Goal: Check status: Check status

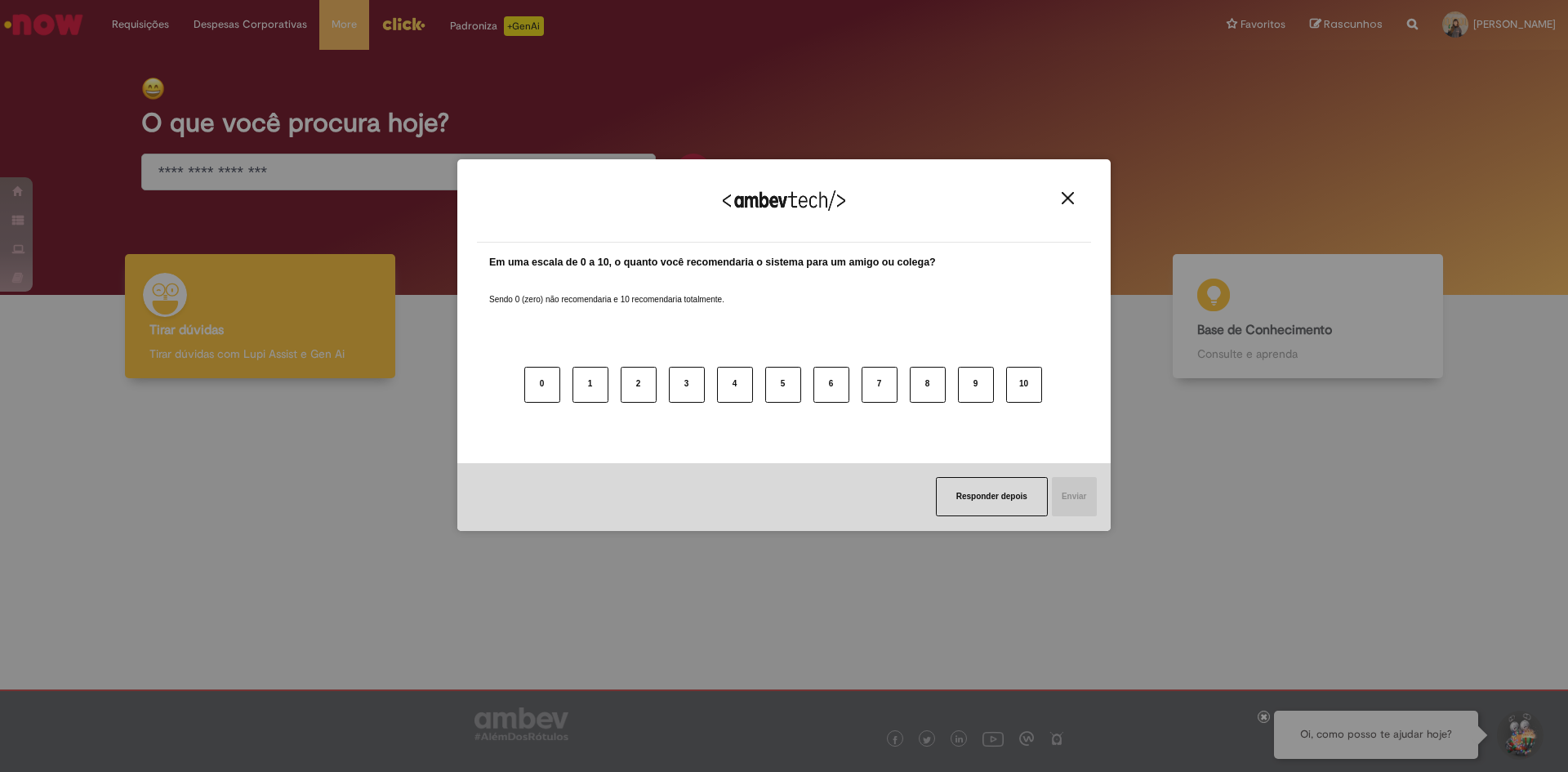
click at [1075, 197] on button "Close" at bounding box center [1068, 198] width 22 height 14
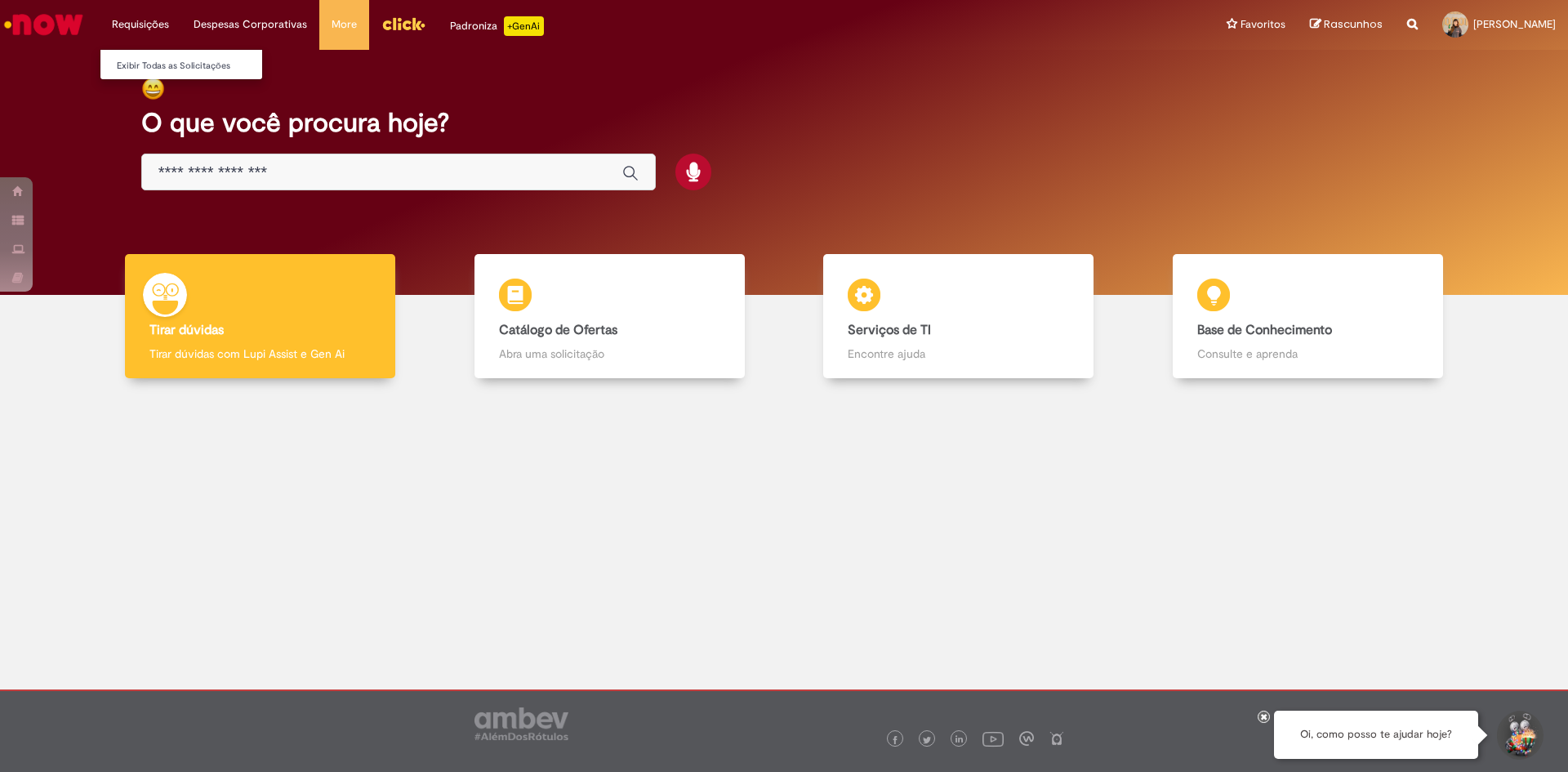
click at [163, 55] on li "Exibir Todas as Solicitações" at bounding box center [190, 64] width 180 height 21
click at [165, 71] on link "Exibir Todas as Solicitações" at bounding box center [190, 65] width 180 height 18
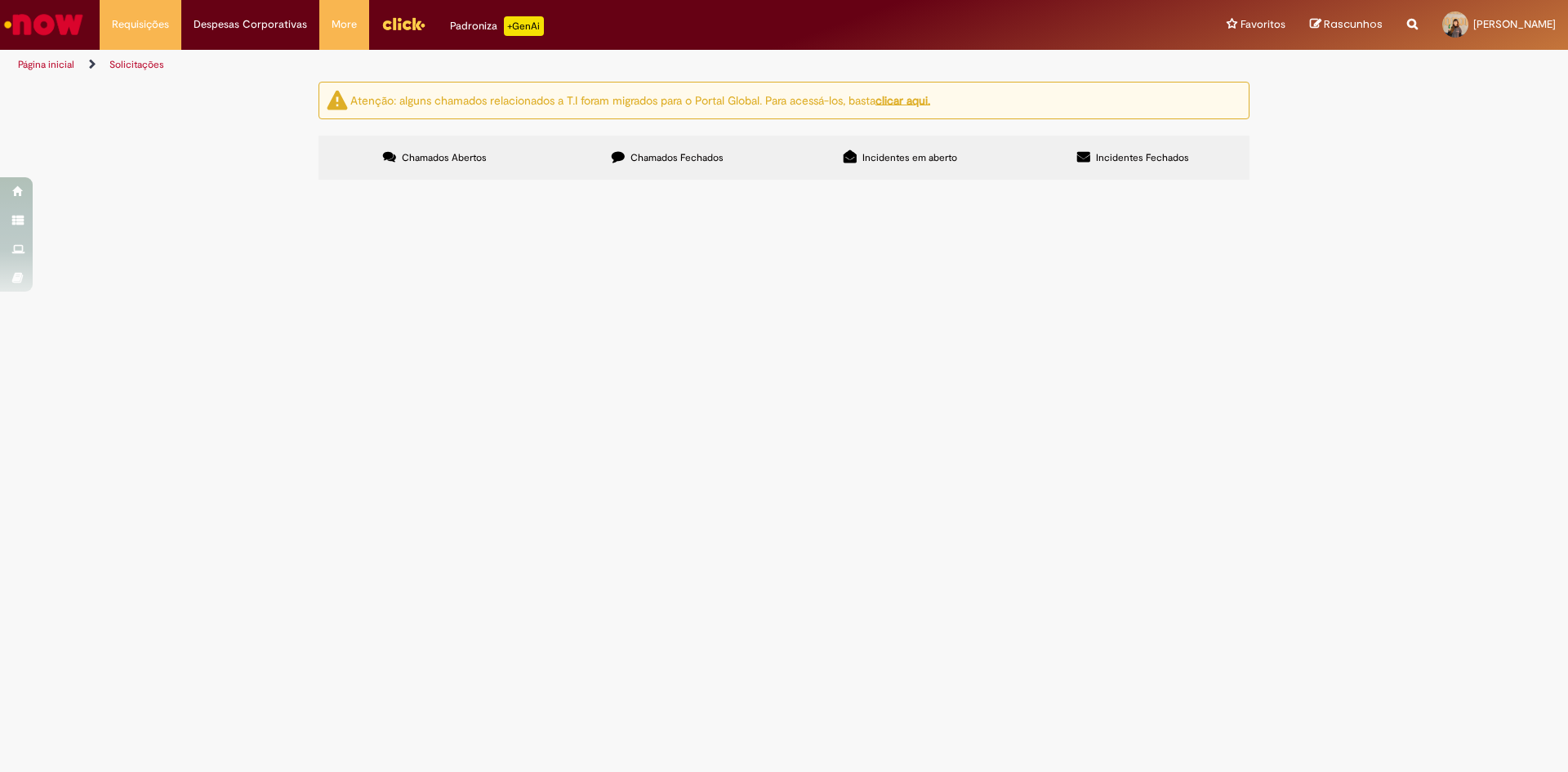
click at [0, 0] on button "Pesquisar" at bounding box center [0, 0] width 0 height 0
click at [694, 168] on label "Chamados Fechados" at bounding box center [667, 158] width 233 height 44
click at [0, 0] on div at bounding box center [0, 0] width 0 height 0
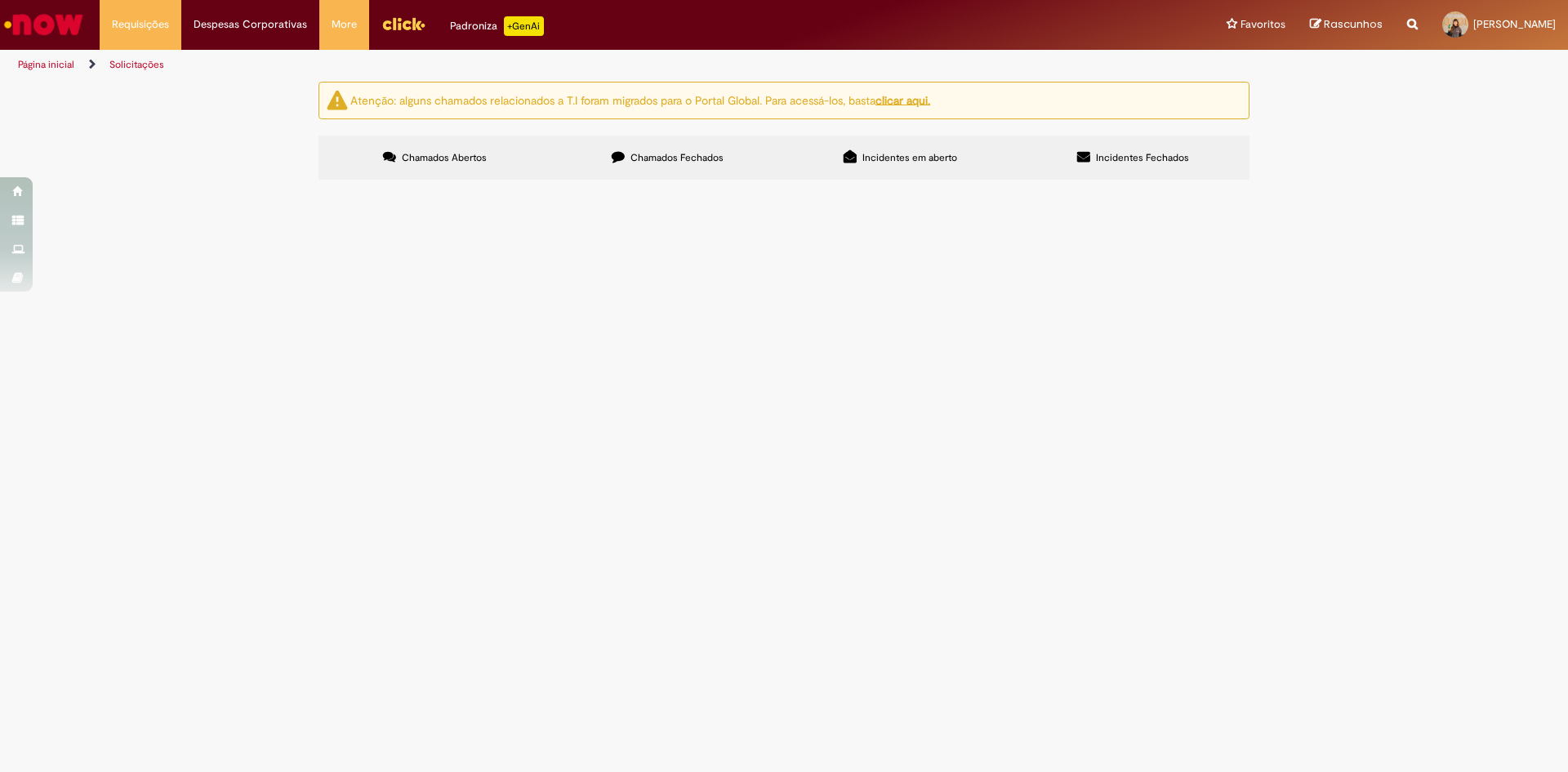
scroll to position [0, 0]
click at [932, 149] on label "Incidentes em aberto" at bounding box center [900, 158] width 233 height 44
click at [1156, 153] on span "Incidentes Fechados" at bounding box center [1143, 157] width 93 height 13
click at [703, 157] on span "Chamados Fechados" at bounding box center [677, 157] width 93 height 13
click at [453, 143] on label "Chamados Abertos" at bounding box center [435, 158] width 233 height 44
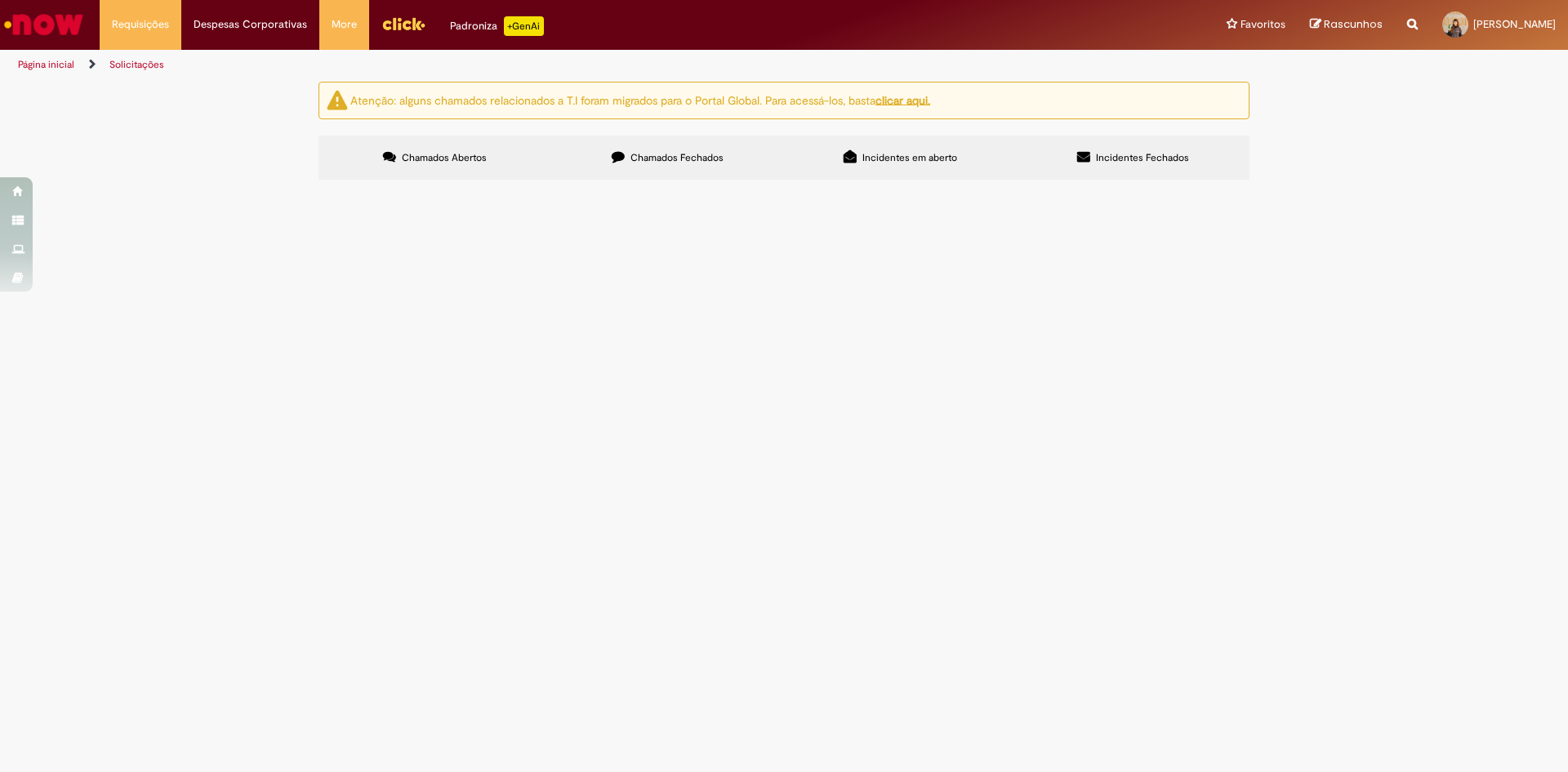
click at [559, 149] on label "Chamados Fechados" at bounding box center [667, 158] width 233 height 44
click at [0, 0] on div at bounding box center [0, 0] width 0 height 0
drag, startPoint x: 394, startPoint y: 656, endPoint x: 357, endPoint y: 657, distance: 37.0
click at [0, 0] on div at bounding box center [0, 0] width 0 height 0
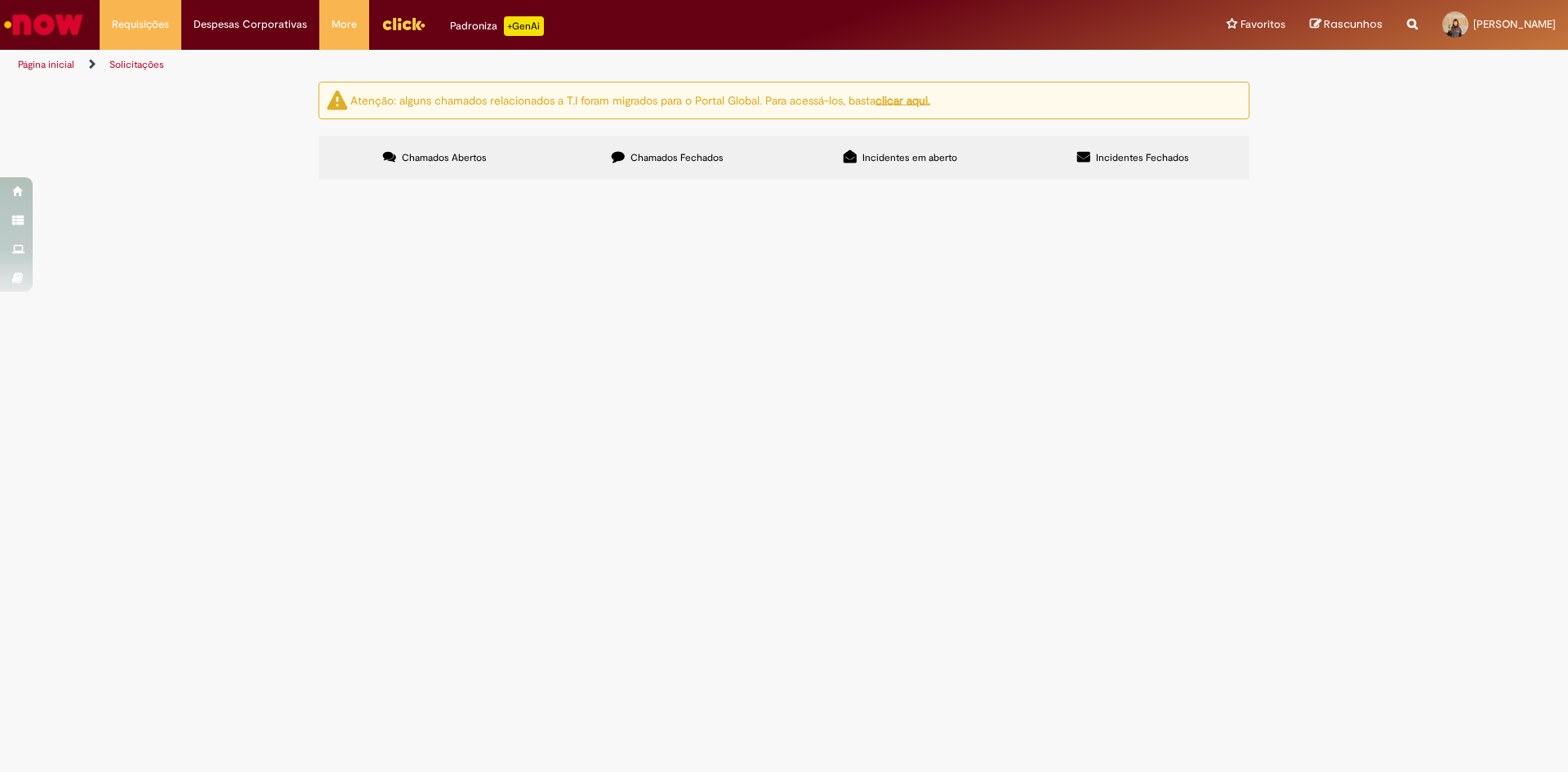
click at [0, 0] on div "Linhas 1 − 11 de 11" at bounding box center [0, 0] width 0 height 0
click at [922, 94] on u "clicar aqui." at bounding box center [902, 99] width 54 height 14
click at [1436, 82] on link "Logout" at bounding box center [1495, 81] width 129 height 18
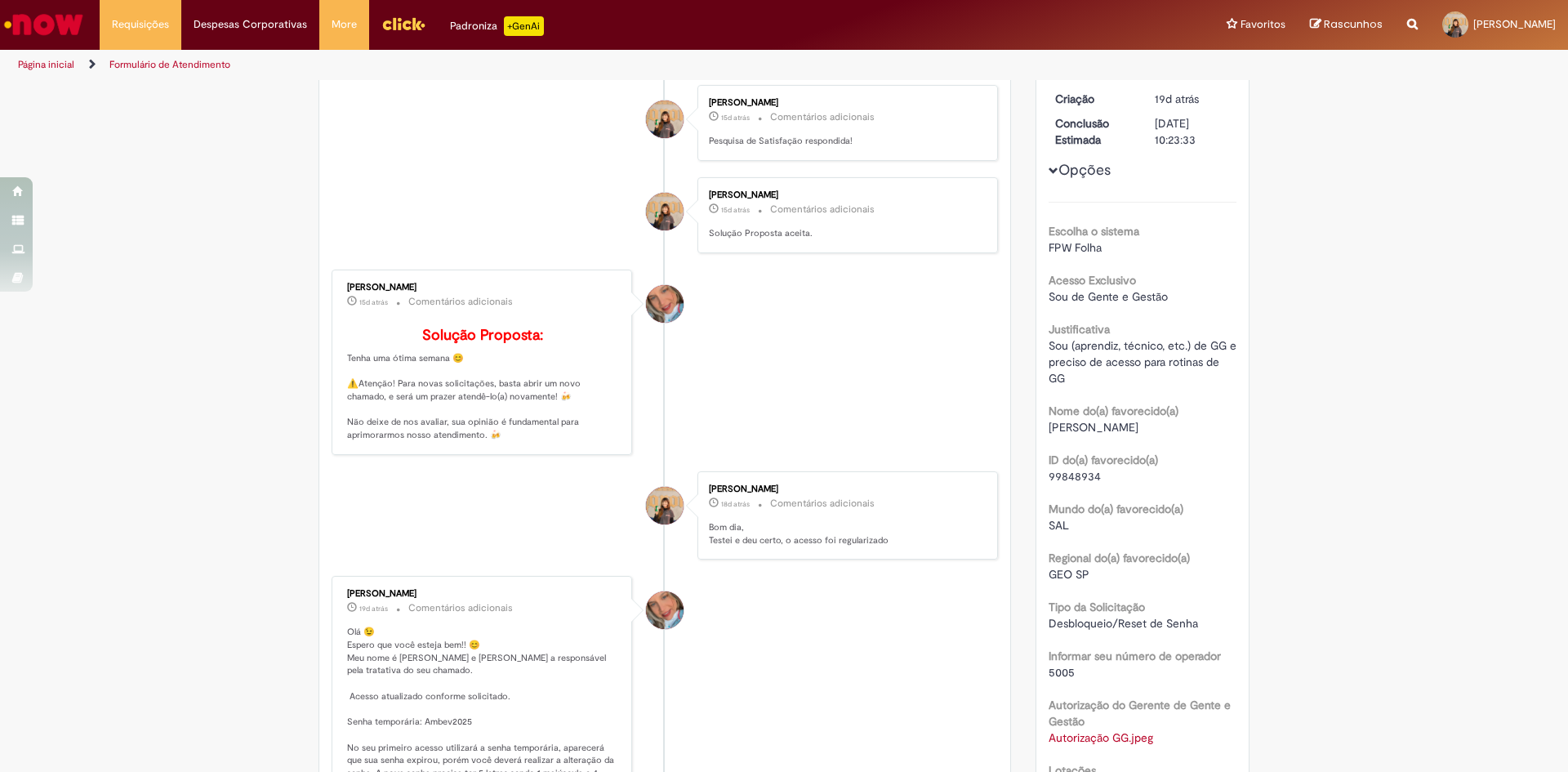
scroll to position [327, 0]
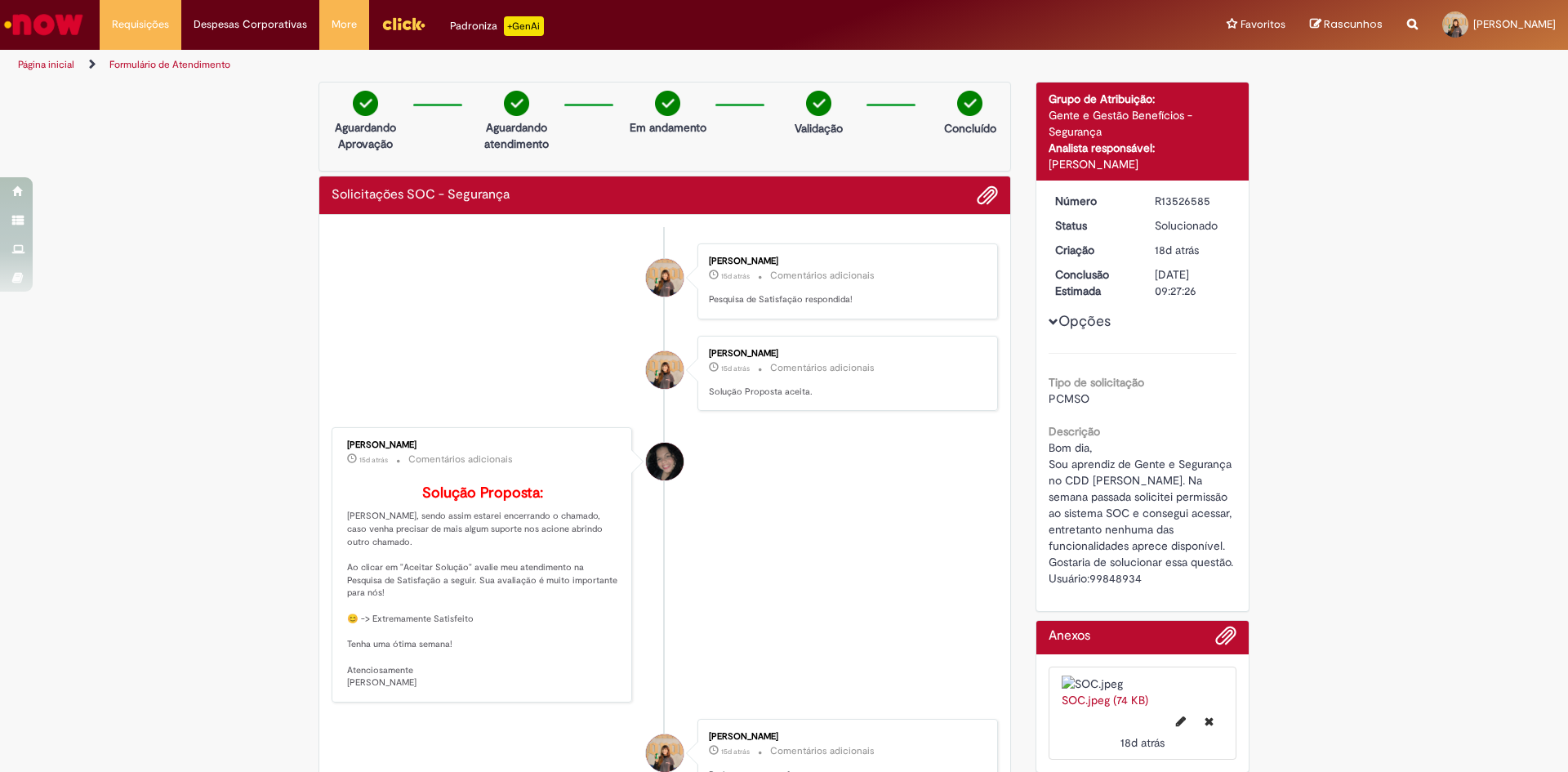
click at [124, 65] on link "Formulário de Atendimento" at bounding box center [170, 64] width 121 height 13
click at [172, 71] on link "Exibir Todas as Solicitações" at bounding box center [190, 65] width 180 height 18
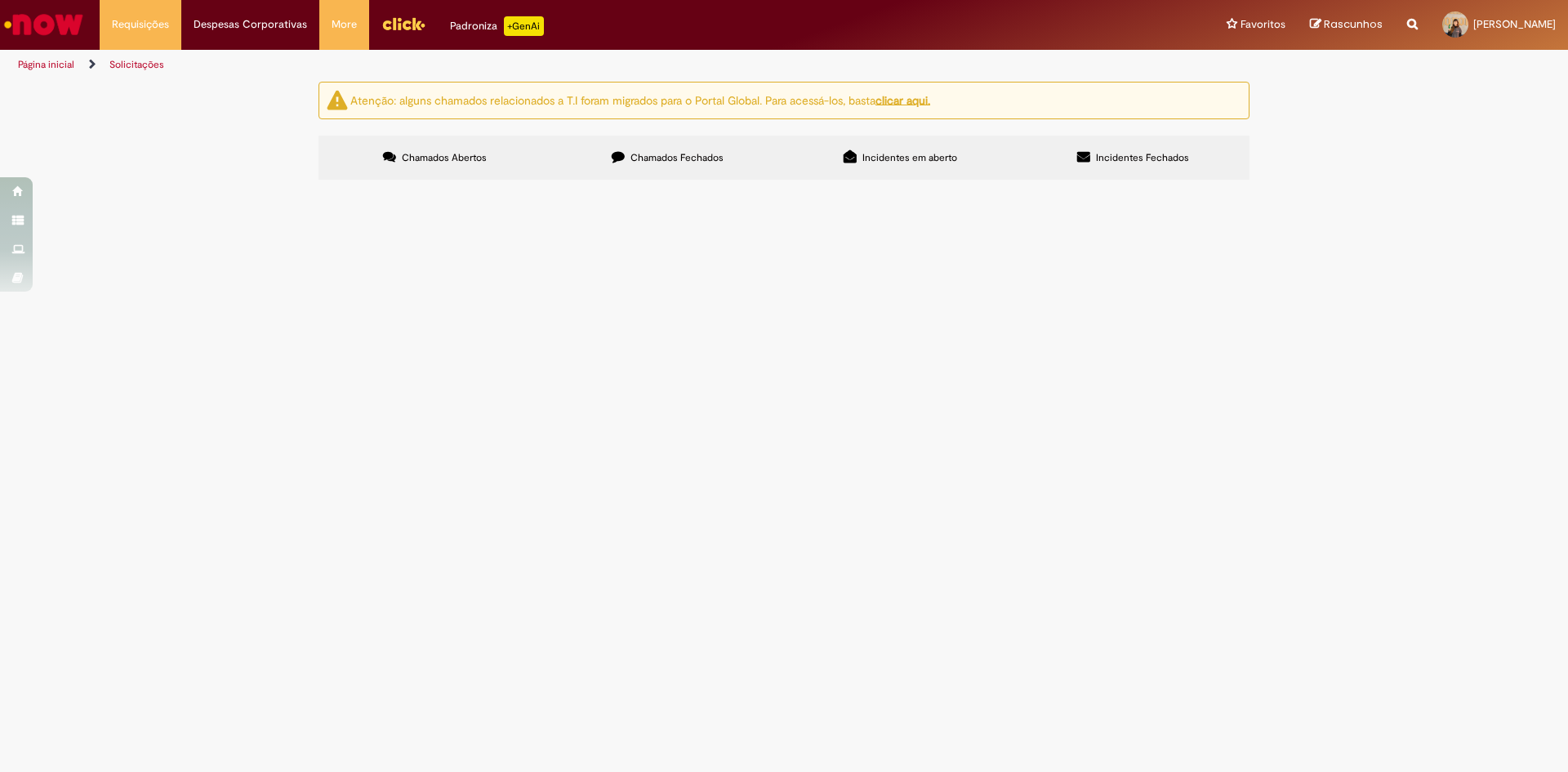
click at [660, 147] on label "Chamados Fechados" at bounding box center [667, 158] width 233 height 44
click at [0, 0] on input "Pesquisar" at bounding box center [0, 0] width 0 height 0
type input "**"
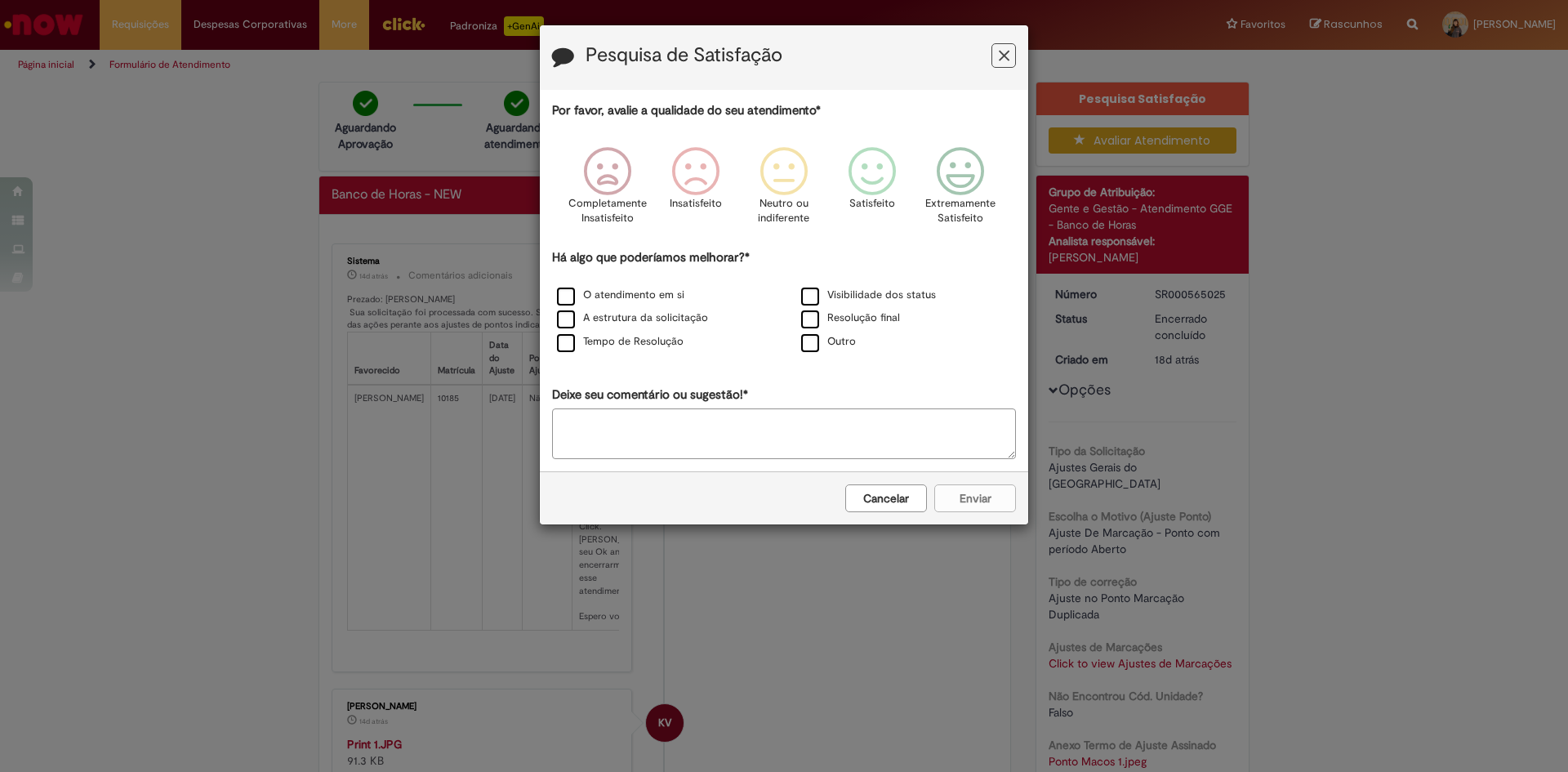
click at [1009, 53] on icon "Feedback" at bounding box center [1003, 56] width 11 height 17
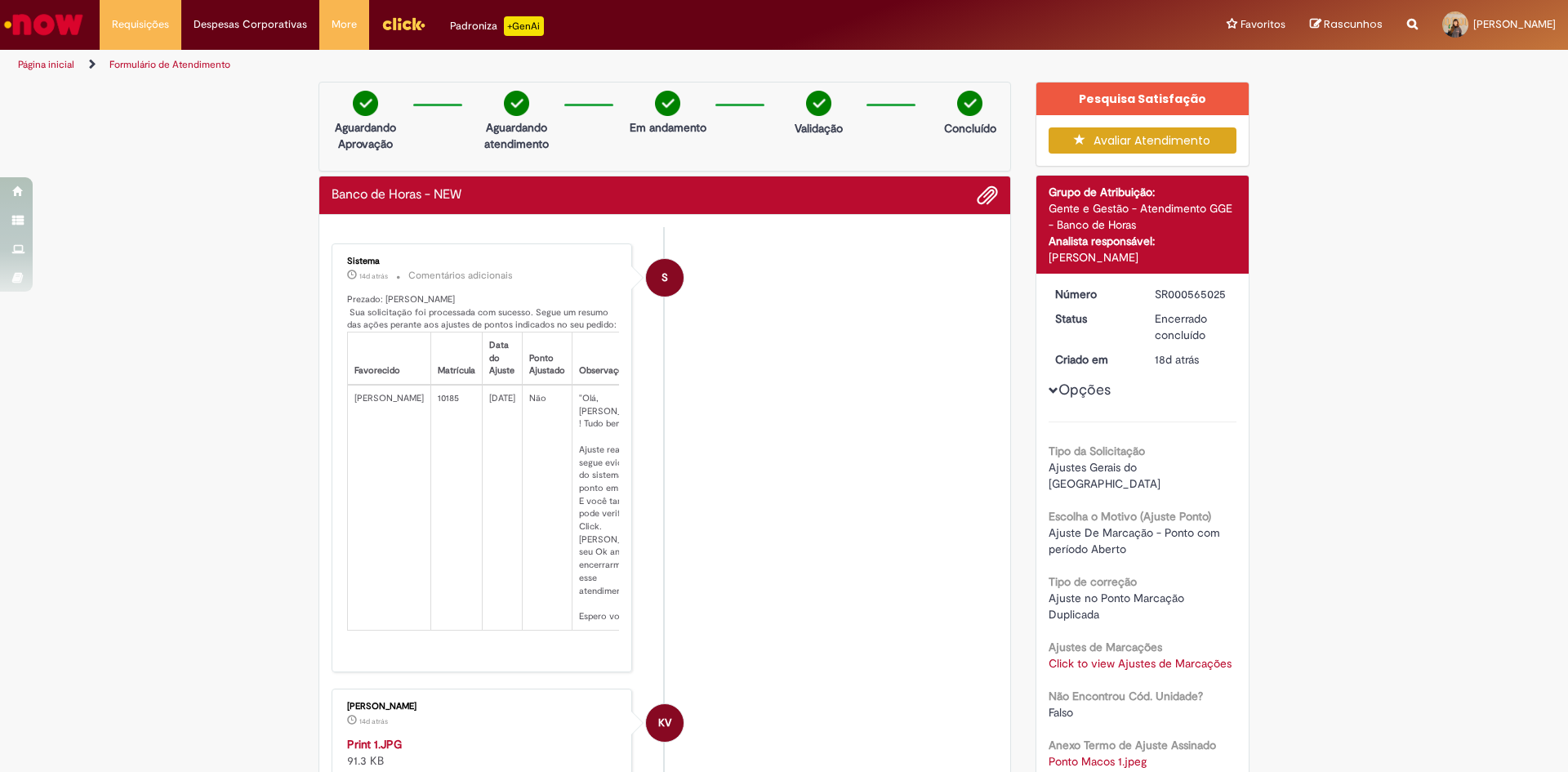
click at [503, 529] on td "14/08/2025" at bounding box center [502, 507] width 40 height 245
drag, startPoint x: 548, startPoint y: 747, endPoint x: 577, endPoint y: 747, distance: 29.0
click at [577, 660] on p "Prezado: Gabriella Faria Dos Santos Sua solicitação foi processada com sucesso.…" at bounding box center [483, 476] width 272 height 367
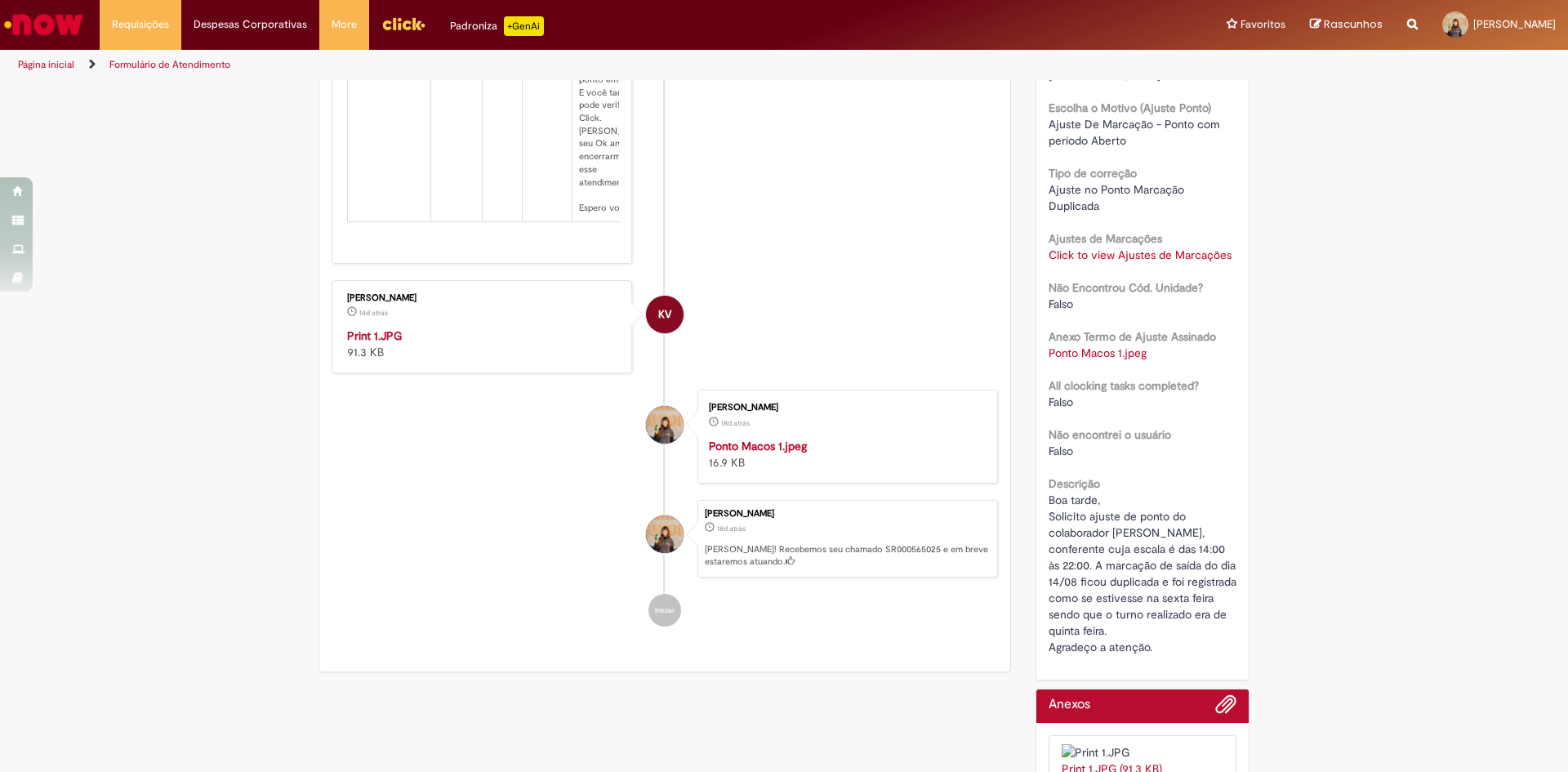
scroll to position [722, 0]
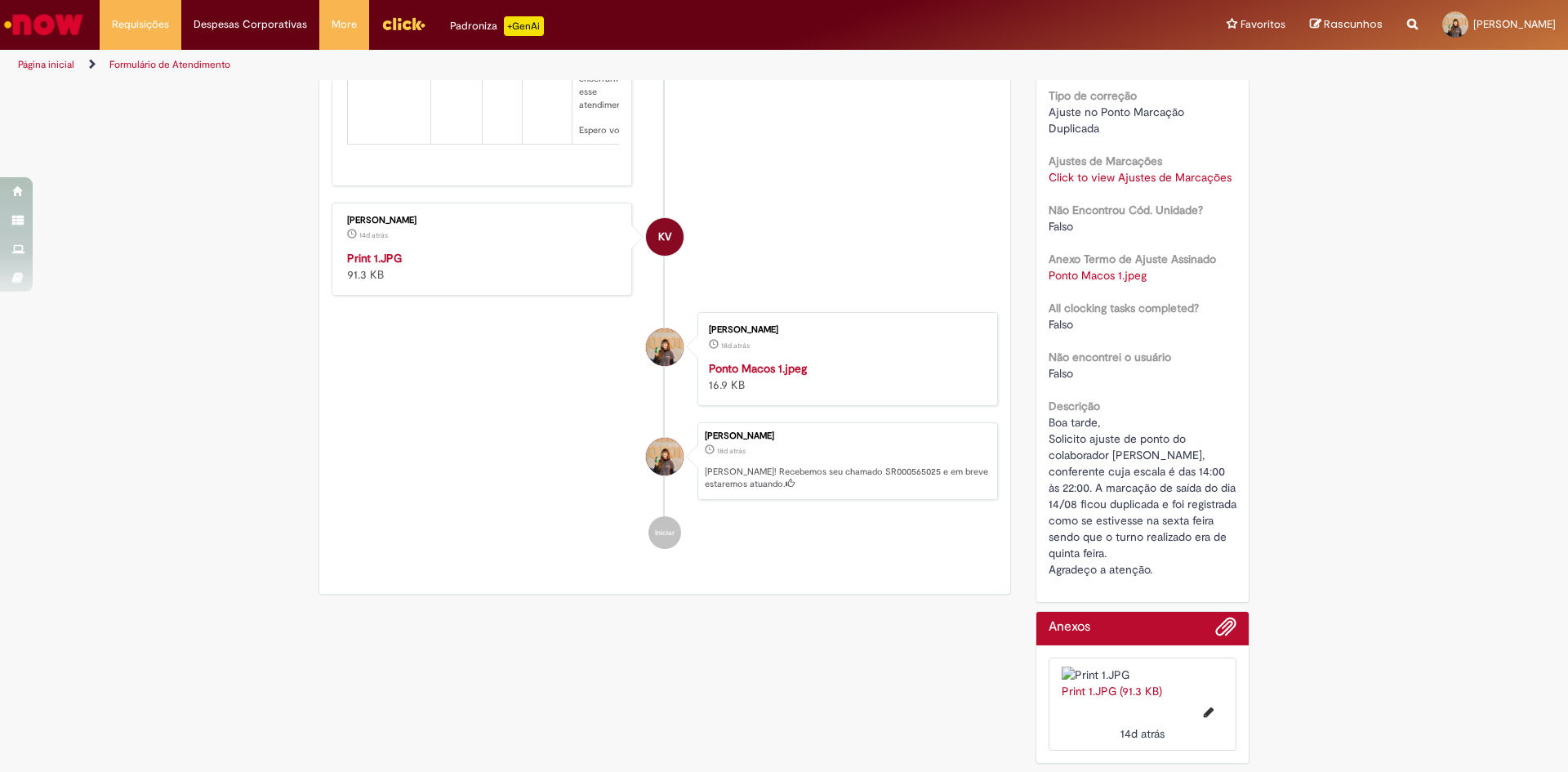
click at [1138, 667] on img at bounding box center [1142, 674] width 162 height 16
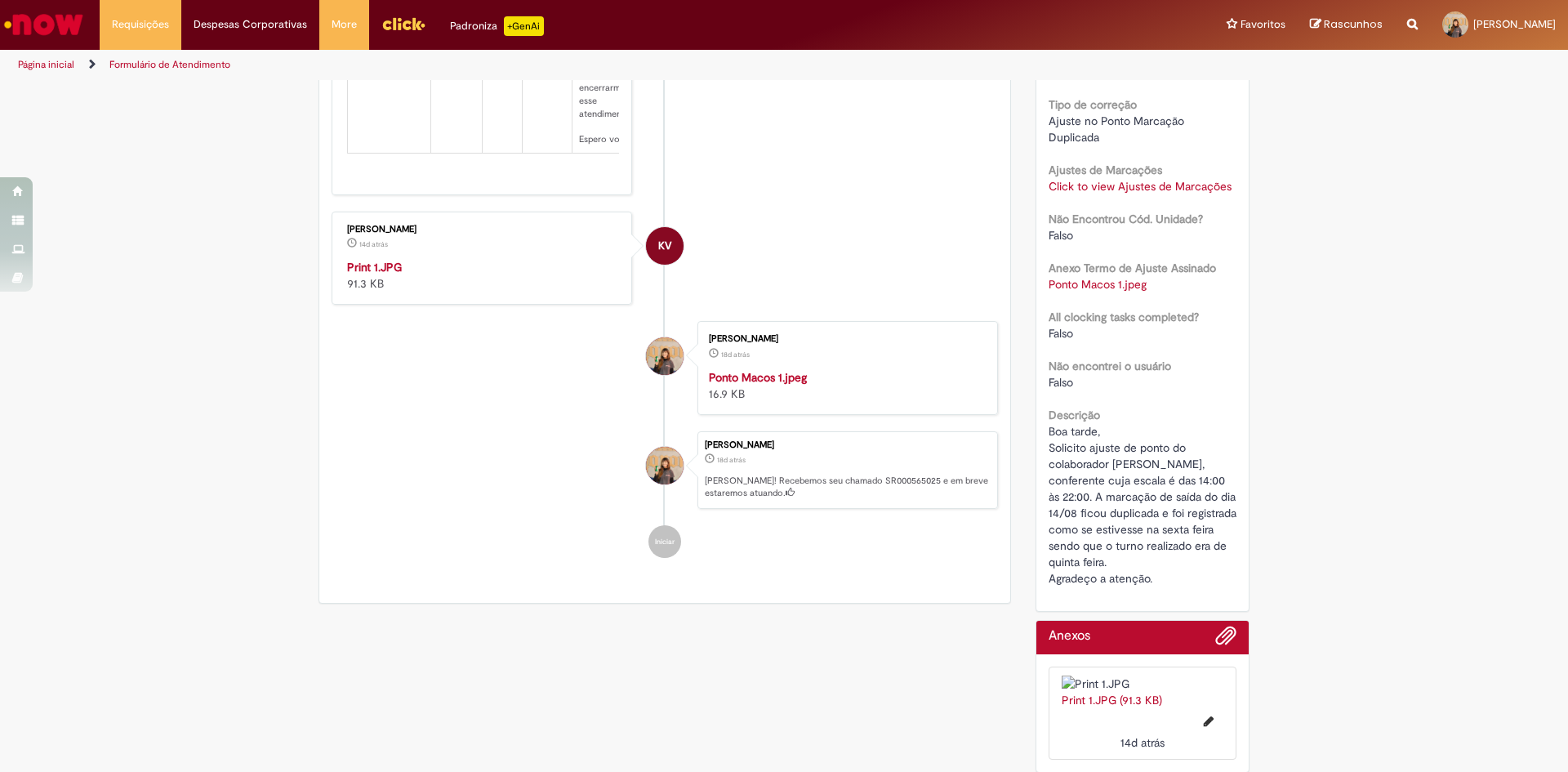
click at [405, 259] on img "Histórico de tíquete" at bounding box center [483, 259] width 272 height 0
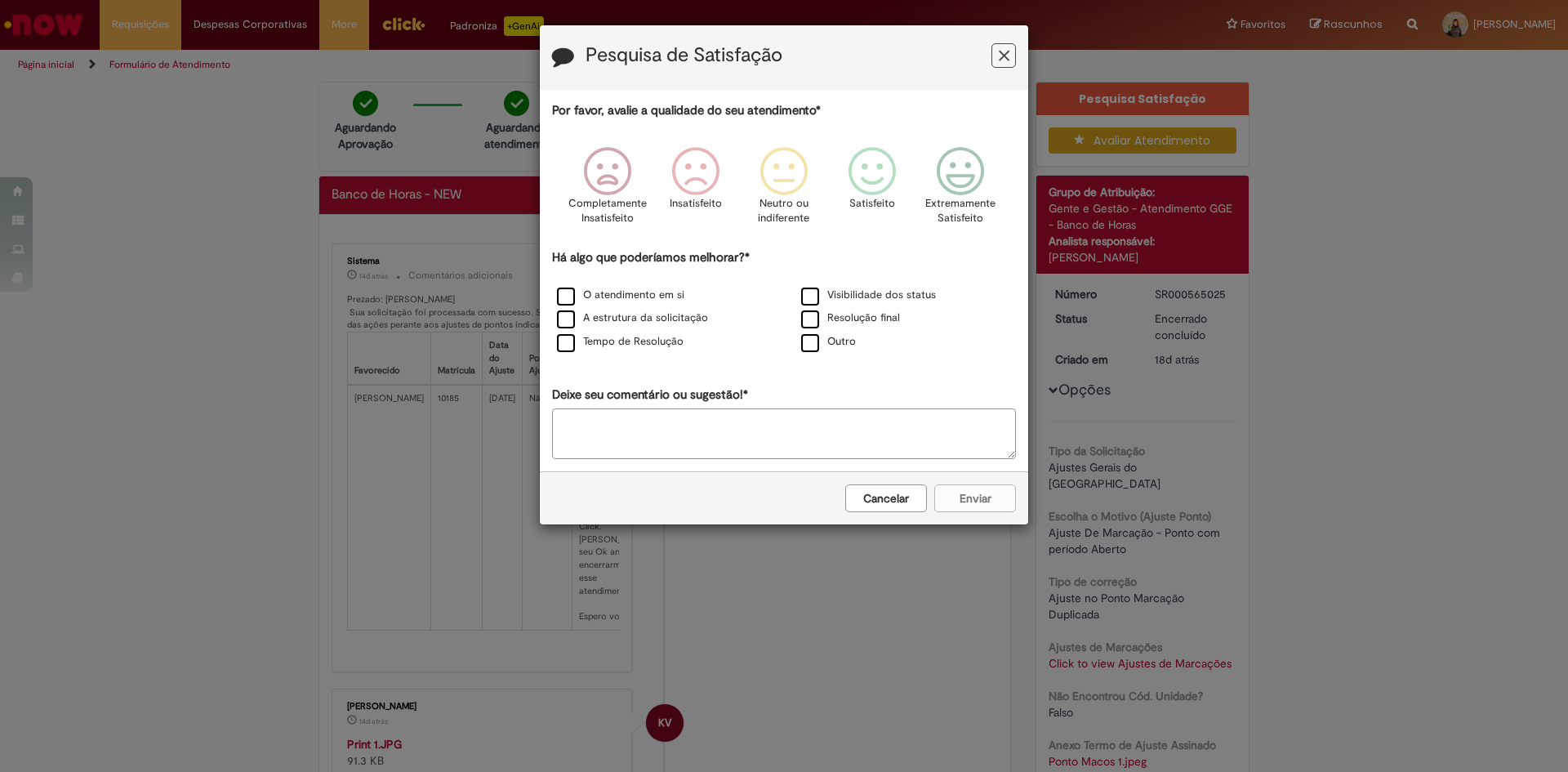
click at [522, 54] on icon "Feedback" at bounding box center [1003, 56] width 11 height 17
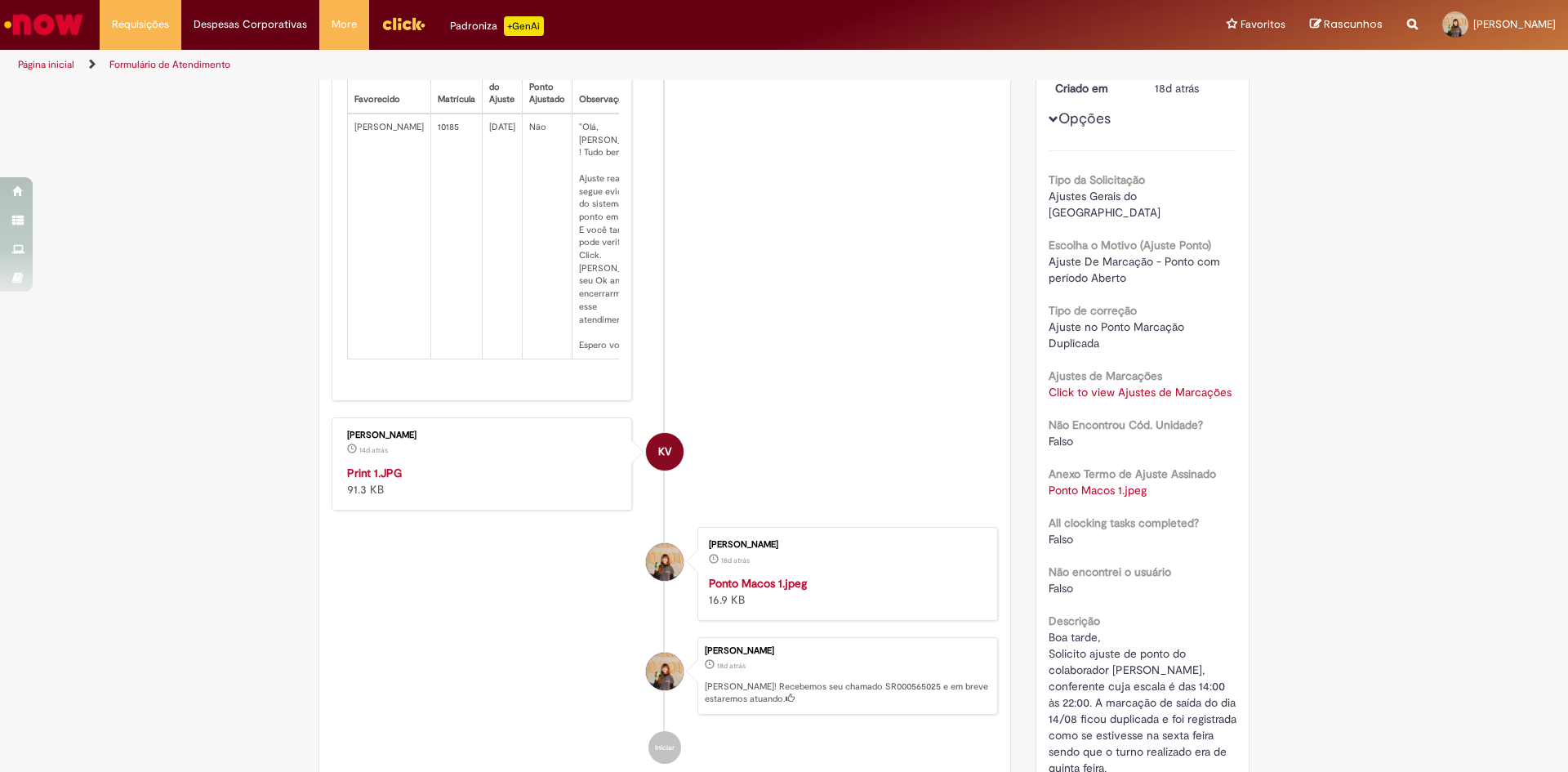
scroll to position [572, 0]
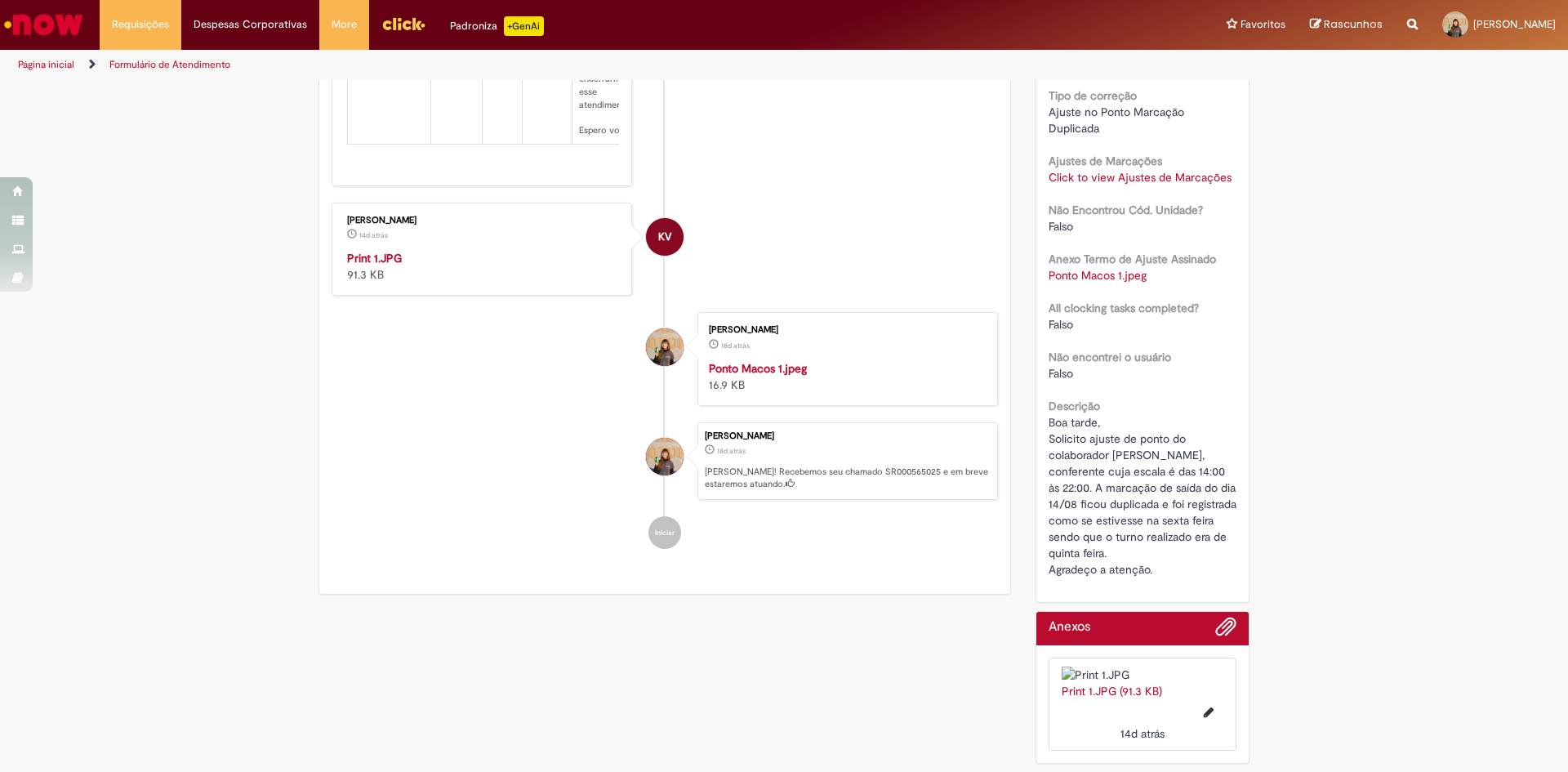
click at [522, 256] on div "[PERSON_NAME]" at bounding box center [846, 437] width 284 height 10
click at [522, 256] on p "Ola! Recebemos seu chamado SR000565025 e em breve estaremos atuando." at bounding box center [846, 478] width 284 height 25
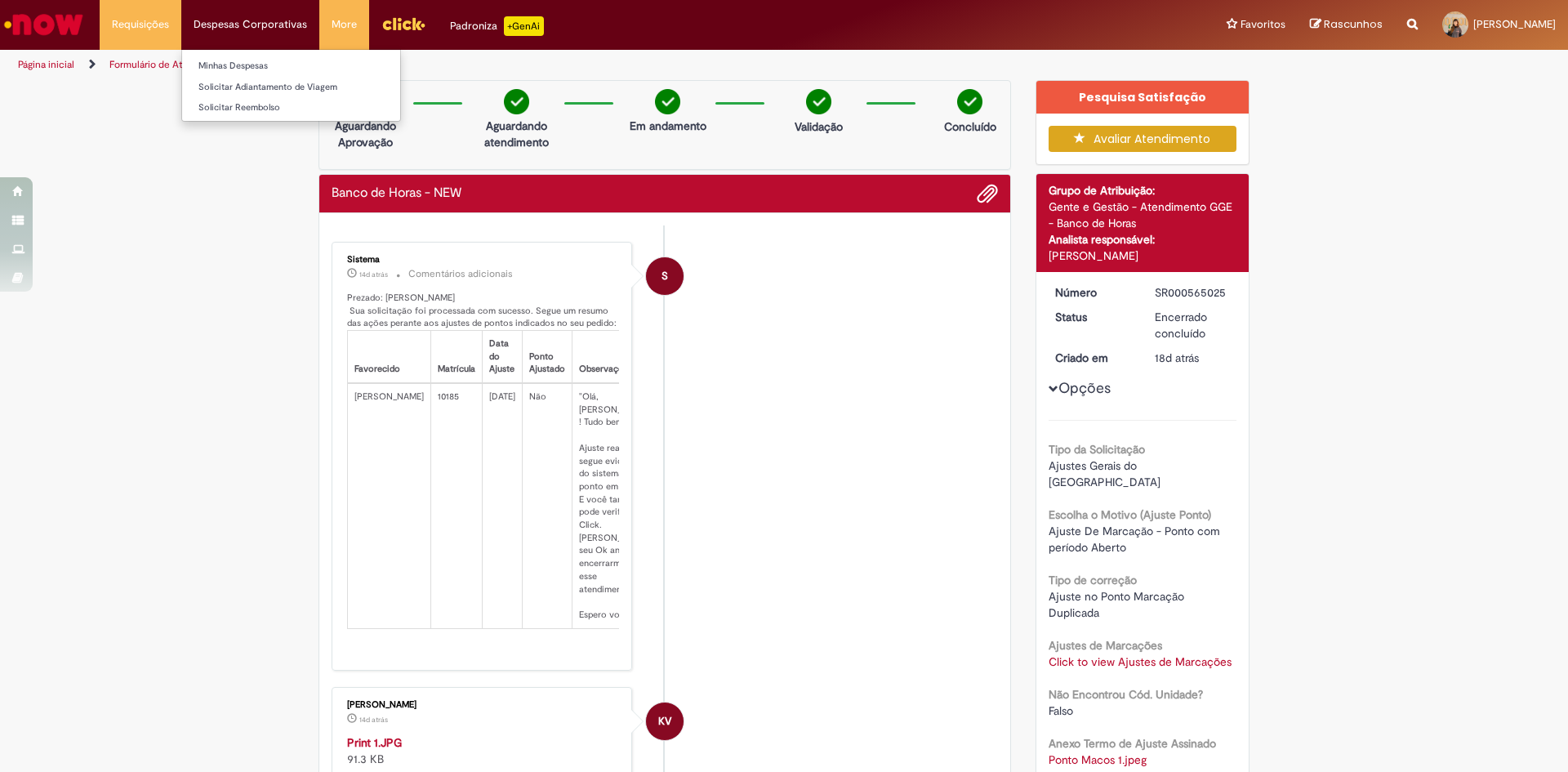
scroll to position [0, 0]
